Goal: Information Seeking & Learning: Learn about a topic

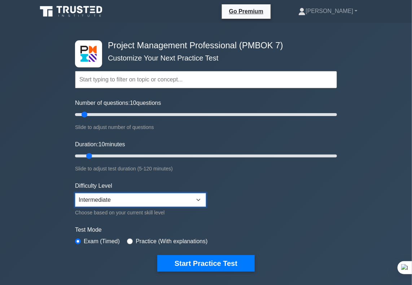
click at [162, 200] on select "Beginner Intermediate Expert" at bounding box center [140, 200] width 131 height 14
select select "expert"
click at [75, 193] on select "Beginner Intermediate Expert" at bounding box center [140, 200] width 131 height 14
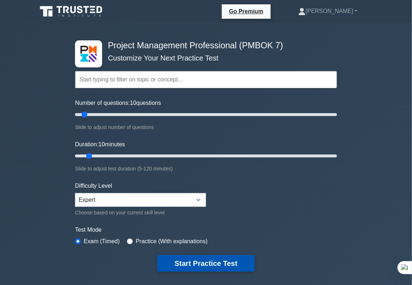
click at [223, 261] on button "Start Practice Test" at bounding box center [205, 264] width 97 height 17
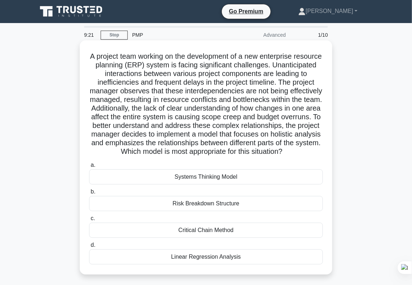
drag, startPoint x: 102, startPoint y: 57, endPoint x: 241, endPoint y: 269, distance: 252.7
click at [241, 269] on div "A project team working on the development of a new enterprise resource planning…" at bounding box center [206, 157] width 247 height 229
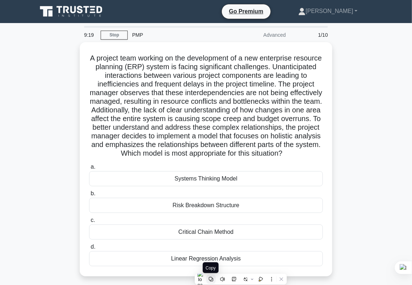
click at [212, 280] on icon at bounding box center [211, 279] width 5 height 5
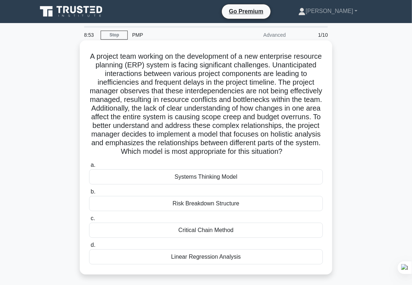
click at [271, 185] on div "Systems Thinking Model" at bounding box center [206, 177] width 234 height 15
click at [89, 168] on input "a. Systems Thinking Model" at bounding box center [89, 165] width 0 height 5
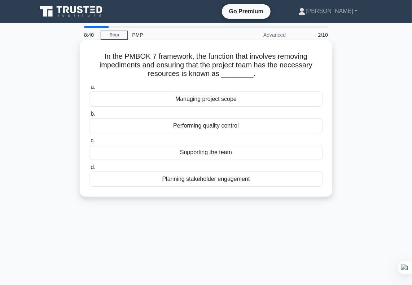
drag, startPoint x: 102, startPoint y: 57, endPoint x: 255, endPoint y: 176, distance: 194.0
click at [255, 176] on div "In the PMBOK 7 framework, the function that involves removing impediments and e…" at bounding box center [206, 118] width 247 height 151
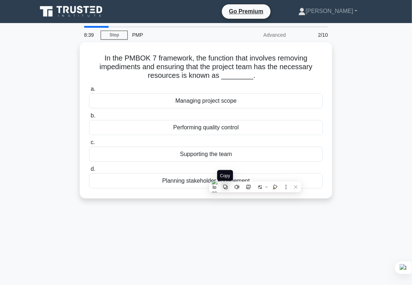
click at [226, 187] on icon at bounding box center [225, 187] width 5 height 5
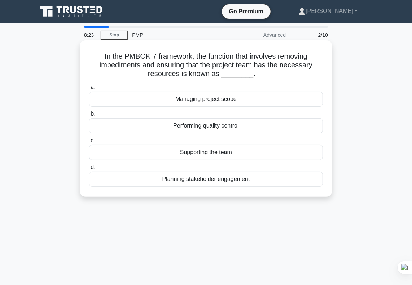
click at [217, 152] on div "Supporting the team" at bounding box center [206, 152] width 234 height 15
click at [89, 143] on input "c. Supporting the team" at bounding box center [89, 141] width 0 height 5
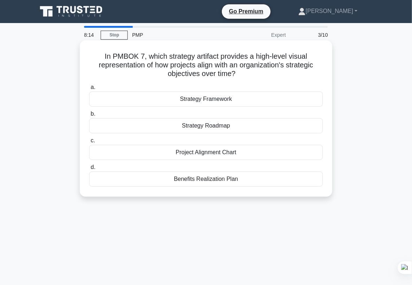
drag, startPoint x: 101, startPoint y: 57, endPoint x: 238, endPoint y: 180, distance: 184.5
click at [238, 180] on div "In PMBOK 7, which strategy artifact provides a high-level visual representation…" at bounding box center [206, 118] width 247 height 151
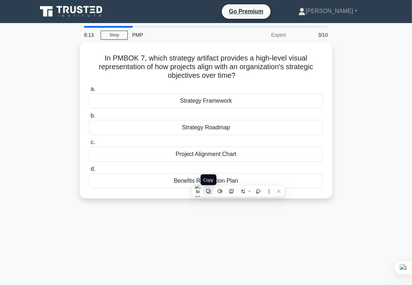
click at [209, 194] on button at bounding box center [208, 191] width 9 height 9
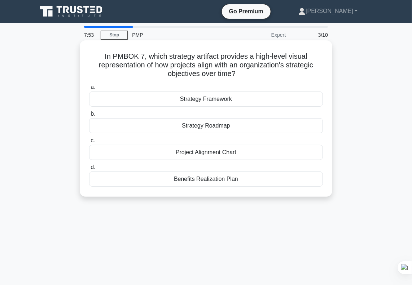
click at [219, 125] on div "Strategy Roadmap" at bounding box center [206, 125] width 234 height 15
click at [89, 117] on input "b. Strategy Roadmap" at bounding box center [89, 114] width 0 height 5
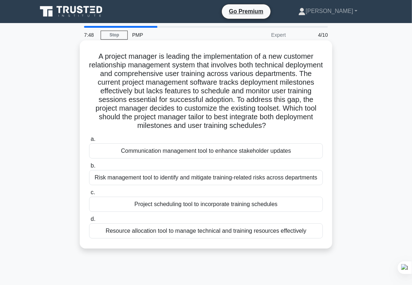
drag, startPoint x: 96, startPoint y: 58, endPoint x: 308, endPoint y: 230, distance: 273.0
click at [308, 230] on div "A project manager is leading the implementation of a new customer relationship …" at bounding box center [206, 144] width 247 height 203
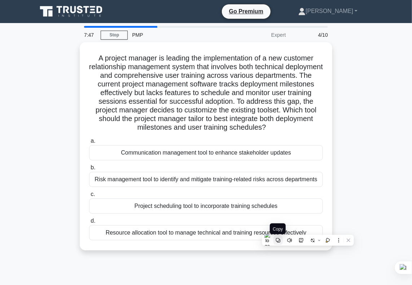
click at [279, 242] on icon at bounding box center [278, 241] width 4 height 4
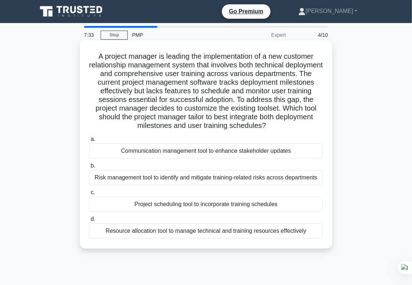
click at [194, 204] on div "Project scheduling tool to incorporate training schedules" at bounding box center [206, 204] width 234 height 15
click at [89, 195] on input "c. Project scheduling tool to incorporate training schedules" at bounding box center [89, 193] width 0 height 5
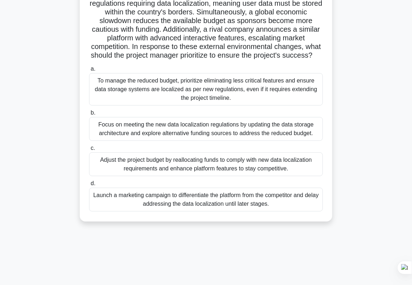
scroll to position [104, 0]
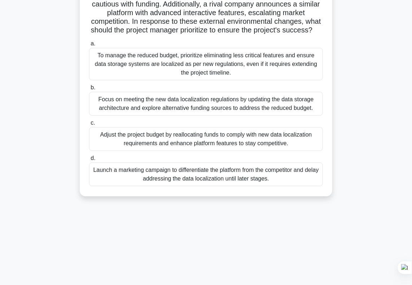
drag, startPoint x: 91, startPoint y: 58, endPoint x: 281, endPoint y: 193, distance: 232.7
click at [281, 193] on div "A project manager is directing the development of a new international online ed…" at bounding box center [206, 66] width 247 height 255
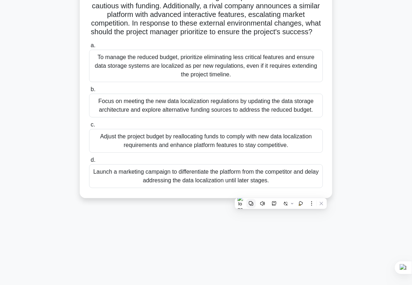
click at [250, 202] on icon at bounding box center [251, 203] width 5 height 5
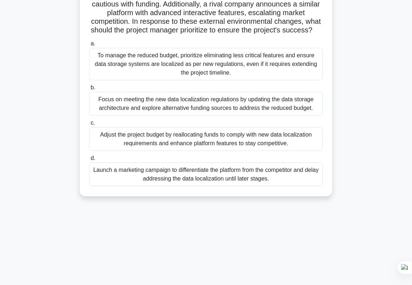
click at [185, 109] on div "Focus on meeting the new data localization regulations by updating the data sto…" at bounding box center [206, 104] width 234 height 24
click at [89, 90] on input "b. Focus on meeting the new data localization regulations by updating the data …" at bounding box center [89, 88] width 0 height 5
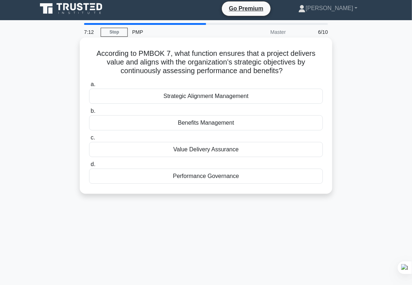
scroll to position [0, 0]
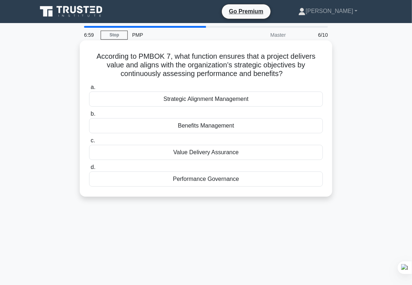
drag, startPoint x: 95, startPoint y: 55, endPoint x: 240, endPoint y: 176, distance: 188.3
click at [240, 176] on div "According to PMBOK 7, what function ensures that a project delivers value and a…" at bounding box center [206, 118] width 247 height 151
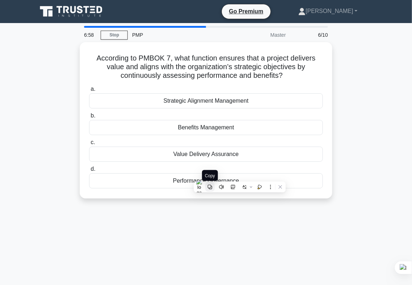
click at [211, 188] on icon at bounding box center [210, 187] width 4 height 4
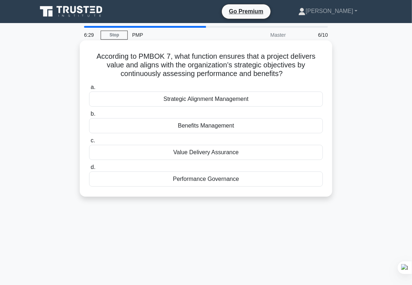
click at [191, 128] on div "Benefits Management" at bounding box center [206, 125] width 234 height 15
click at [89, 117] on input "b. Benefits Management" at bounding box center [89, 114] width 0 height 5
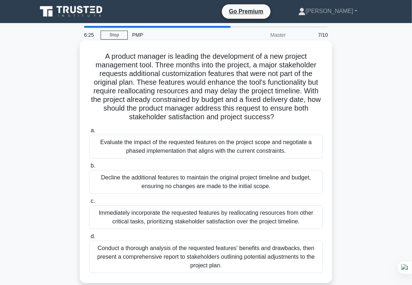
drag, startPoint x: 100, startPoint y: 57, endPoint x: 235, endPoint y: 273, distance: 254.2
click at [235, 273] on div "A product manager is leading the development of a new project management tool. …" at bounding box center [206, 161] width 247 height 237
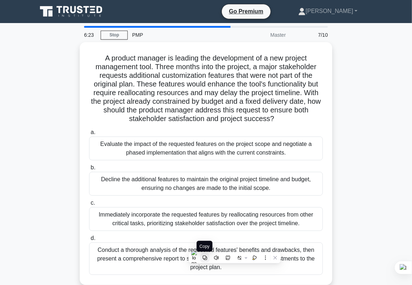
click at [203, 259] on icon at bounding box center [205, 258] width 4 height 4
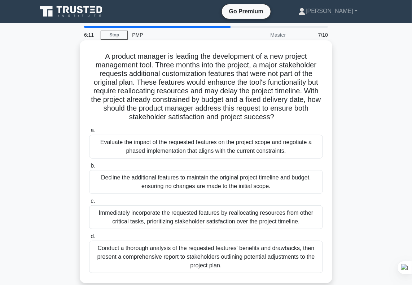
click at [157, 147] on div "Evaluate the impact of the requested features on the project scope and negotiat…" at bounding box center [206, 147] width 234 height 24
click at [89, 133] on input "a. Evaluate the impact of the requested features on the project scope and negot…" at bounding box center [89, 130] width 0 height 5
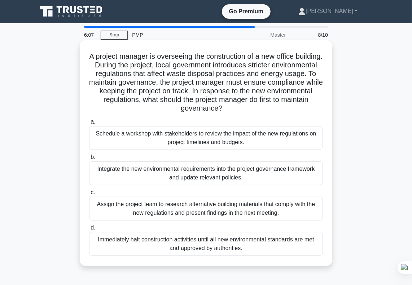
drag, startPoint x: 100, startPoint y: 58, endPoint x: 245, endPoint y: 249, distance: 239.2
click at [245, 249] on div "A project manager is overseeing the construction of a new office building. Duri…" at bounding box center [206, 153] width 247 height 220
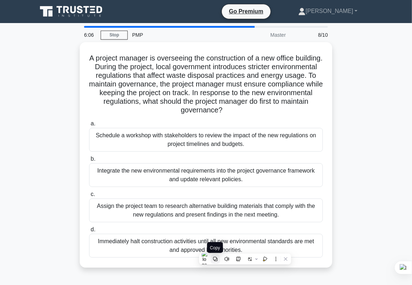
click at [216, 261] on icon at bounding box center [215, 259] width 4 height 4
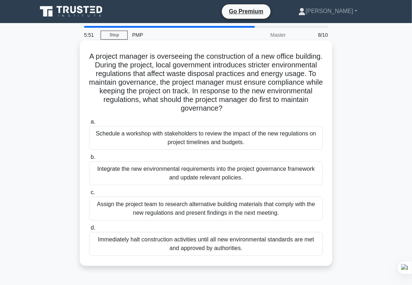
click at [169, 170] on div "Integrate the new environmental requirements into the project governance framew…" at bounding box center [206, 174] width 234 height 24
click at [89, 160] on input "b. Integrate the new environmental requirements into the project governance fra…" at bounding box center [89, 157] width 0 height 5
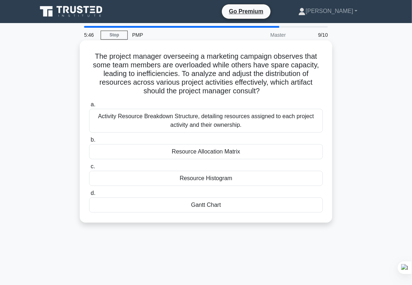
drag, startPoint x: 92, startPoint y: 56, endPoint x: 227, endPoint y: 208, distance: 202.5
click at [227, 208] on div "The project manager overseeing a marketing campaign observes that some team mem…" at bounding box center [206, 131] width 247 height 177
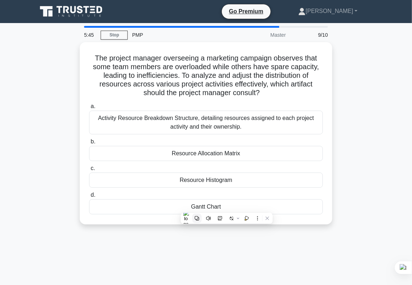
click at [199, 221] on icon at bounding box center [197, 218] width 5 height 5
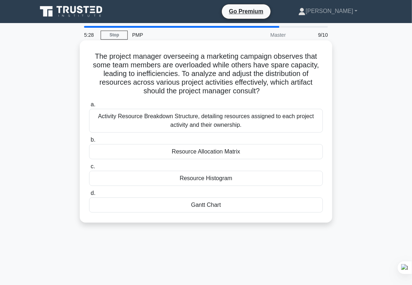
click at [189, 179] on div "Resource Histogram" at bounding box center [206, 178] width 234 height 15
click at [89, 169] on input "c. Resource Histogram" at bounding box center [89, 167] width 0 height 5
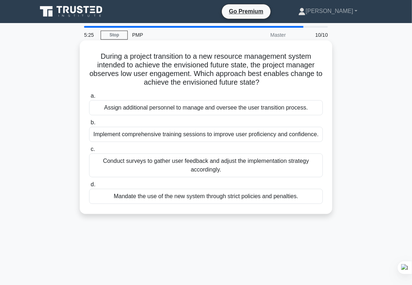
drag, startPoint x: 96, startPoint y: 56, endPoint x: 304, endPoint y: 200, distance: 253.1
click at [304, 200] on div "During a project transition to a new resource management system intended to ach…" at bounding box center [206, 127] width 247 height 168
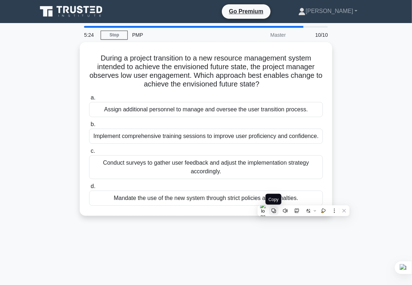
click at [272, 212] on icon at bounding box center [274, 211] width 4 height 4
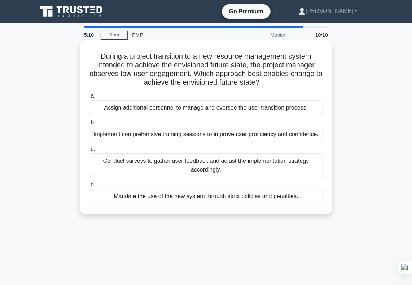
click at [156, 162] on div "Conduct surveys to gather user feedback and adjust the implementation strategy …" at bounding box center [206, 166] width 234 height 24
click at [89, 152] on input "c. Conduct surveys to gather user feedback and adjust the implementation strate…" at bounding box center [89, 149] width 0 height 5
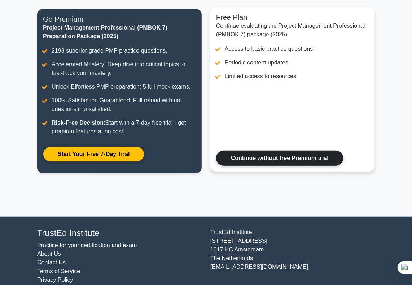
scroll to position [101, 0]
